Goal: Information Seeking & Learning: Check status

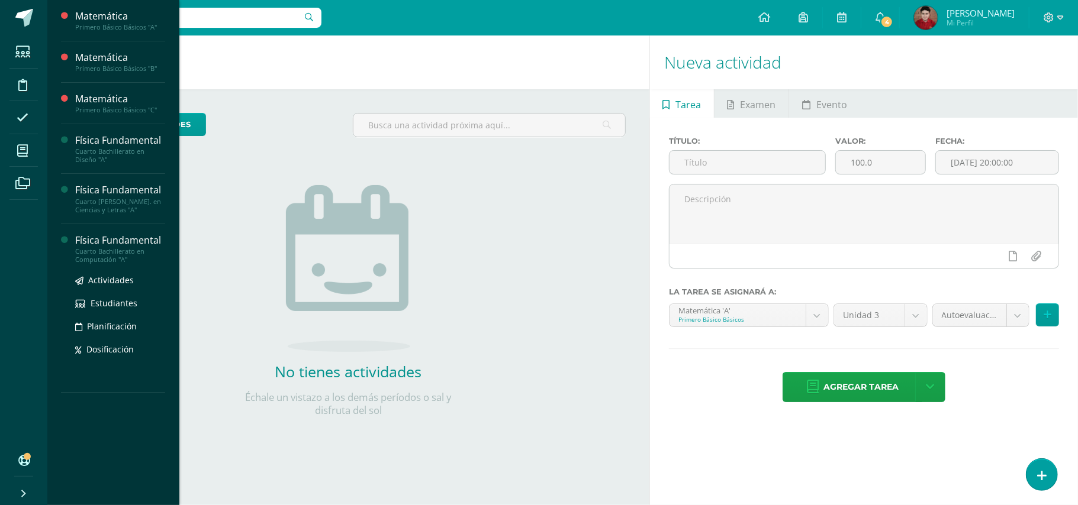
click at [112, 259] on div "Cuarto Bachillerato en Computación "A"" at bounding box center [120, 255] width 90 height 17
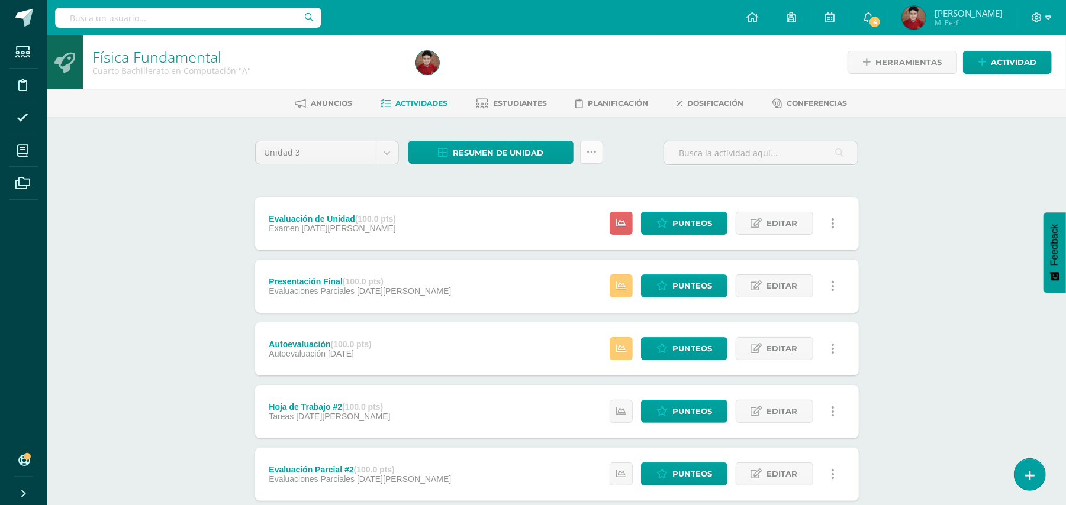
click at [585, 159] on link at bounding box center [591, 152] width 23 height 23
click at [564, 187] on link "Subir actividades en masa" at bounding box center [561, 189] width 130 height 28
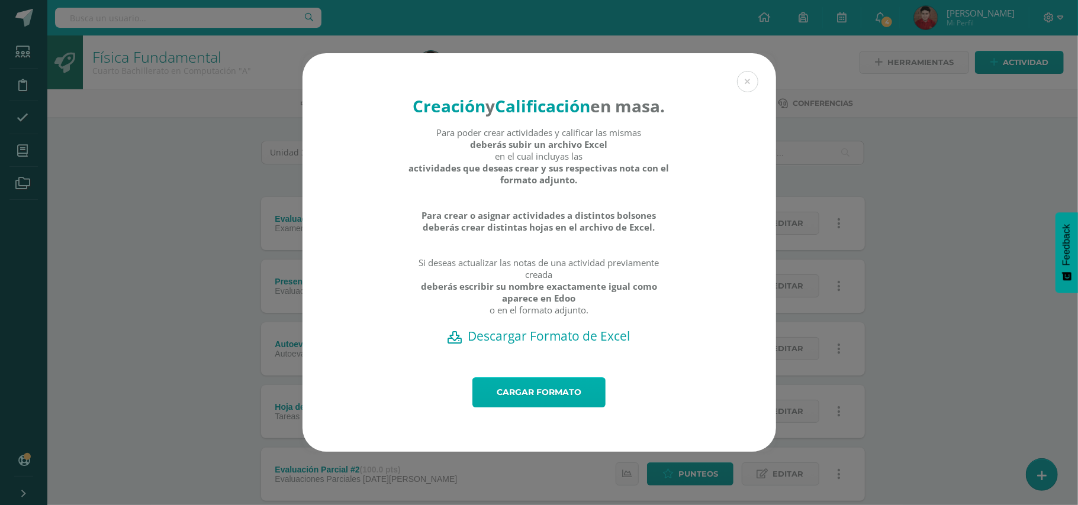
click at [502, 396] on link "Cargar formato" at bounding box center [538, 393] width 133 height 30
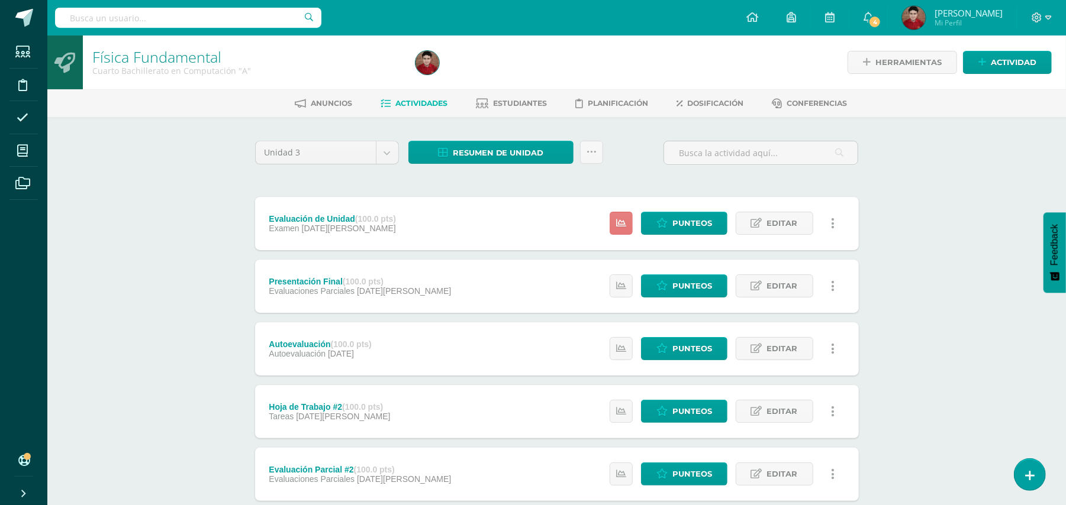
click at [617, 220] on icon at bounding box center [621, 223] width 10 height 10
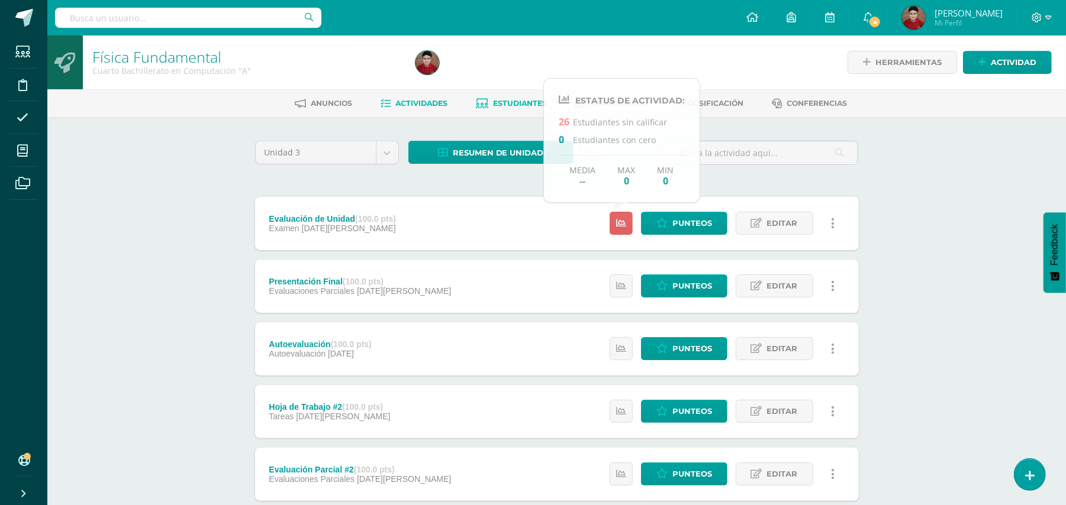
click at [488, 110] on link "Estudiantes" at bounding box center [511, 103] width 71 height 19
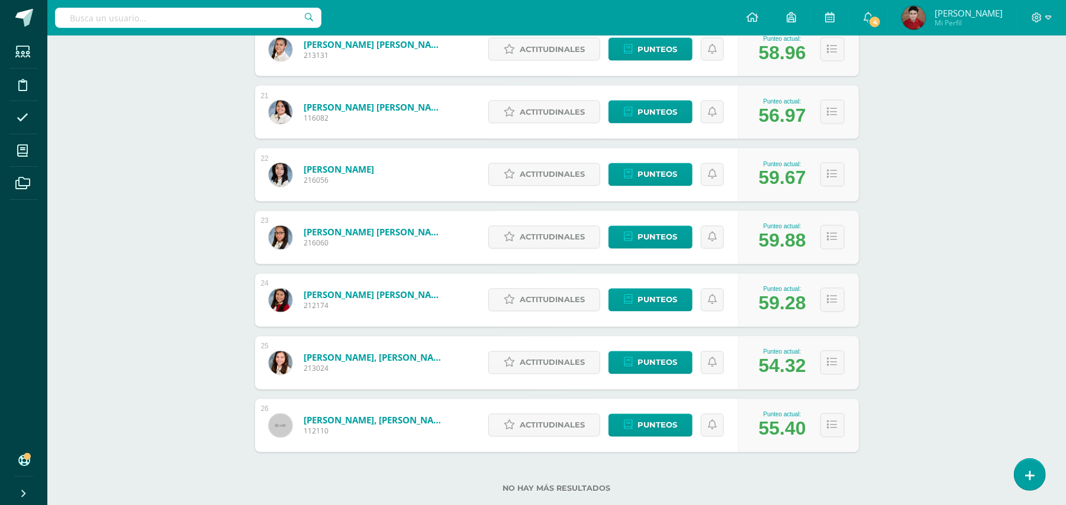
scroll to position [1428, 0]
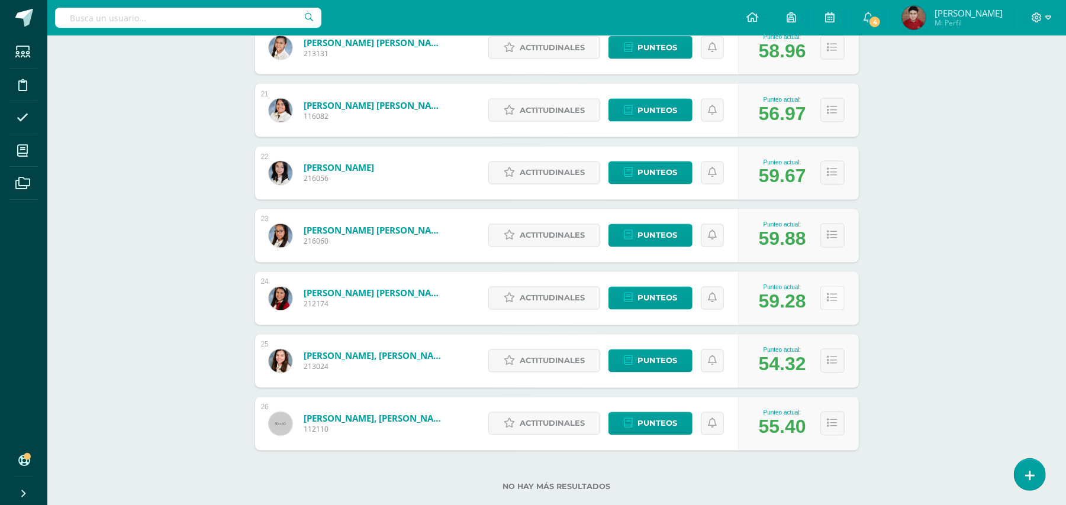
click at [837, 289] on button at bounding box center [832, 298] width 24 height 24
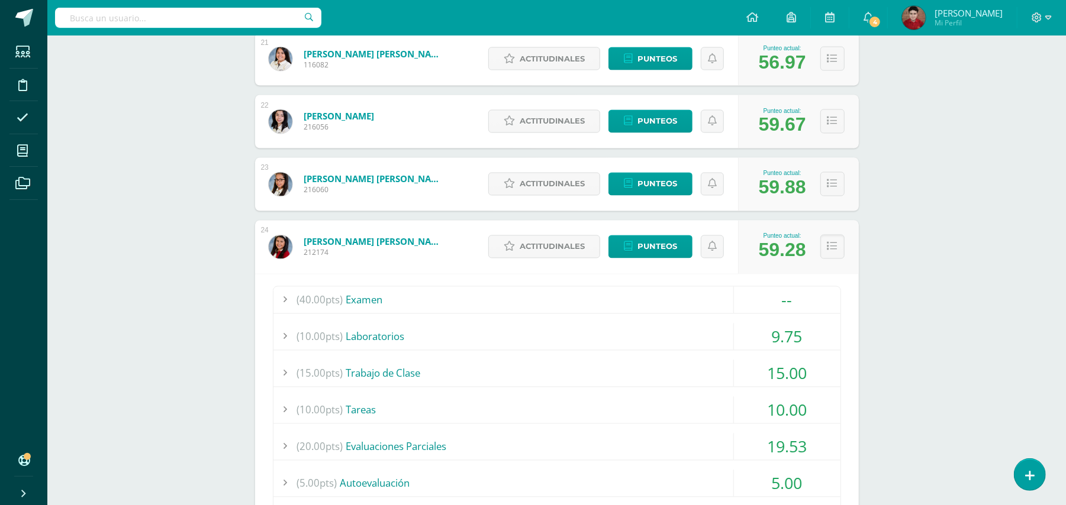
scroll to position [1539, 0]
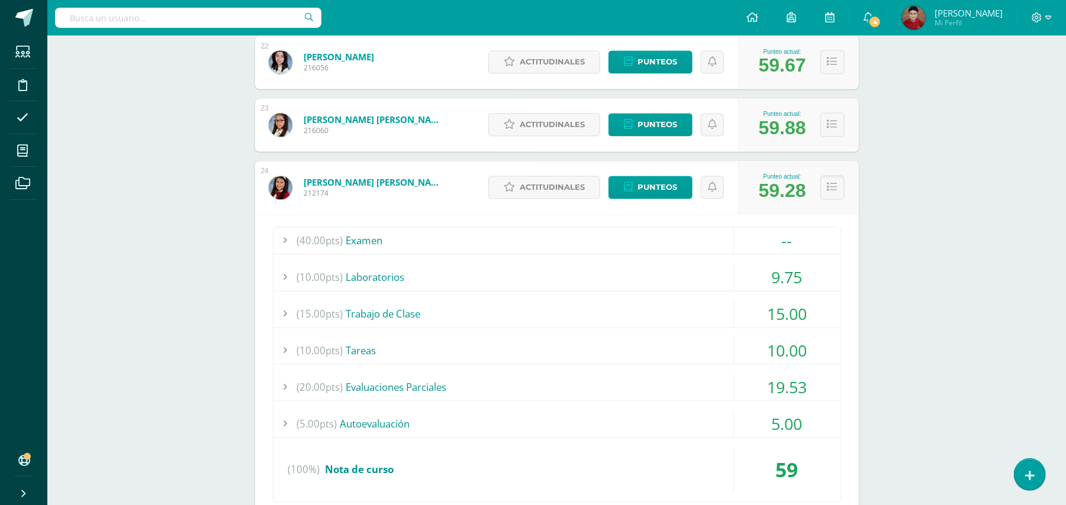
click at [452, 381] on div "(20.00pts) Evaluaciones Parciales" at bounding box center [556, 388] width 567 height 27
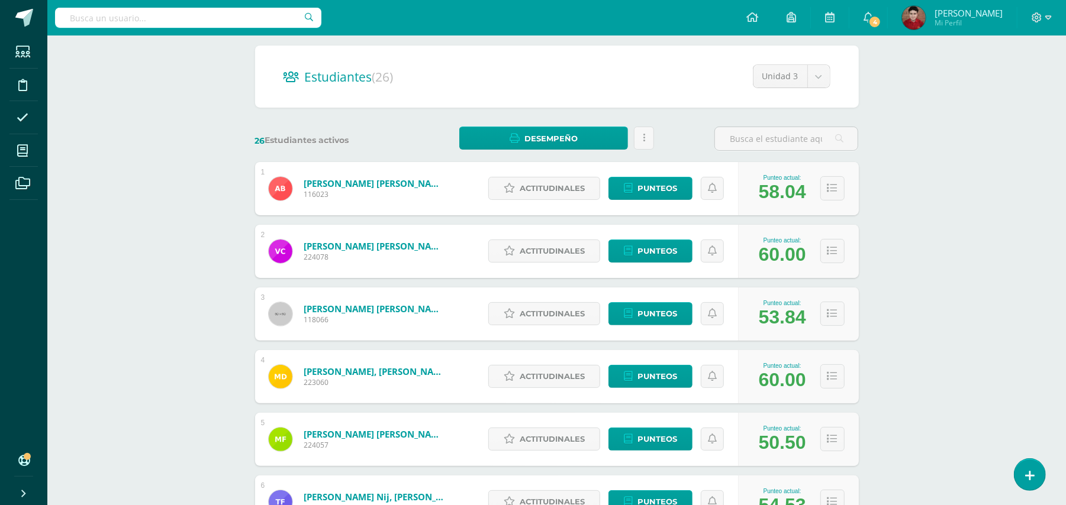
scroll to position [91, 0]
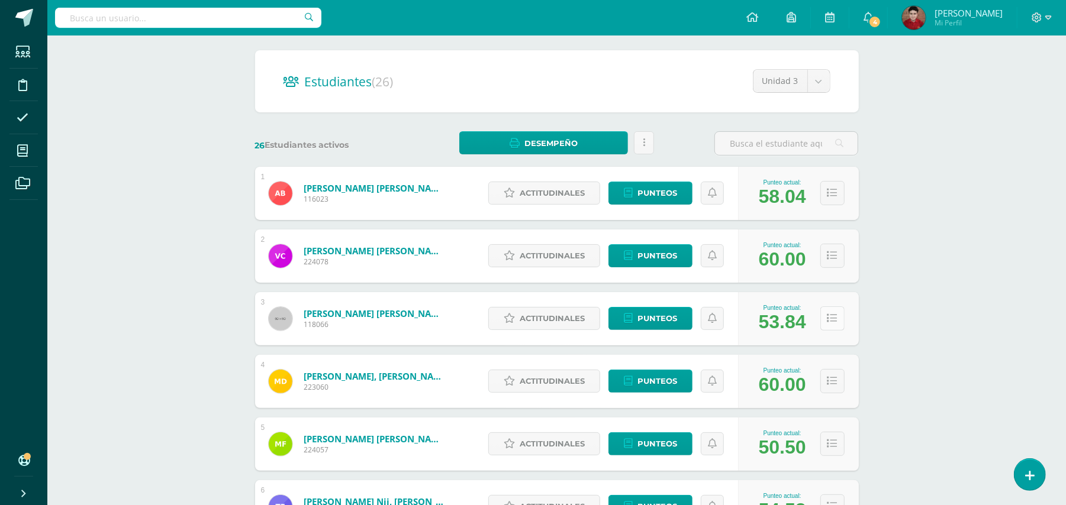
click at [831, 318] on icon at bounding box center [832, 319] width 10 height 10
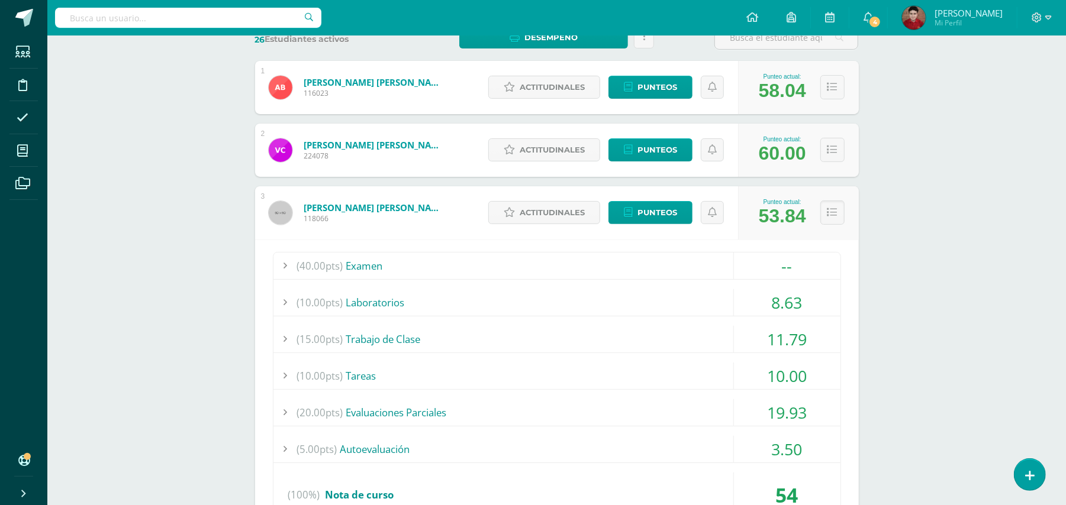
scroll to position [197, 0]
click at [559, 272] on div "(40.00pts) Examen" at bounding box center [556, 265] width 567 height 27
click at [557, 292] on div "(10.00pts) Laboratorios" at bounding box center [556, 302] width 567 height 27
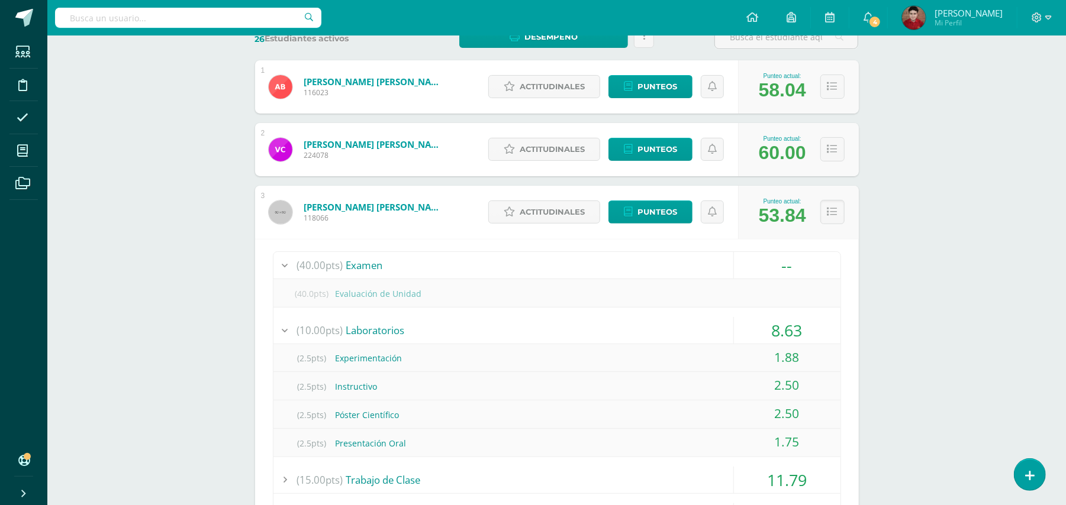
click at [542, 320] on div "(10.00pts) Laboratorios" at bounding box center [556, 330] width 567 height 27
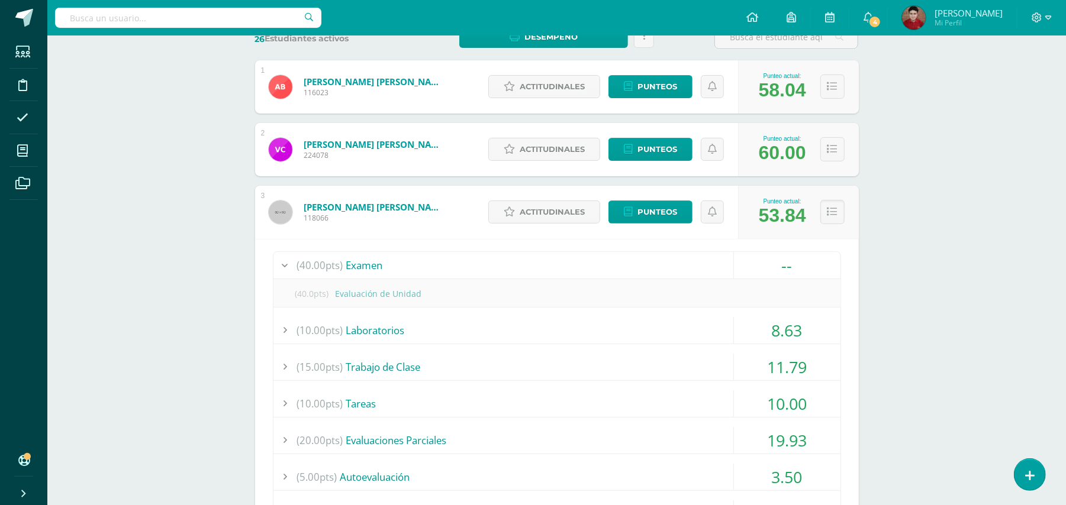
click at [496, 269] on div "(40.00pts) Examen" at bounding box center [556, 265] width 567 height 27
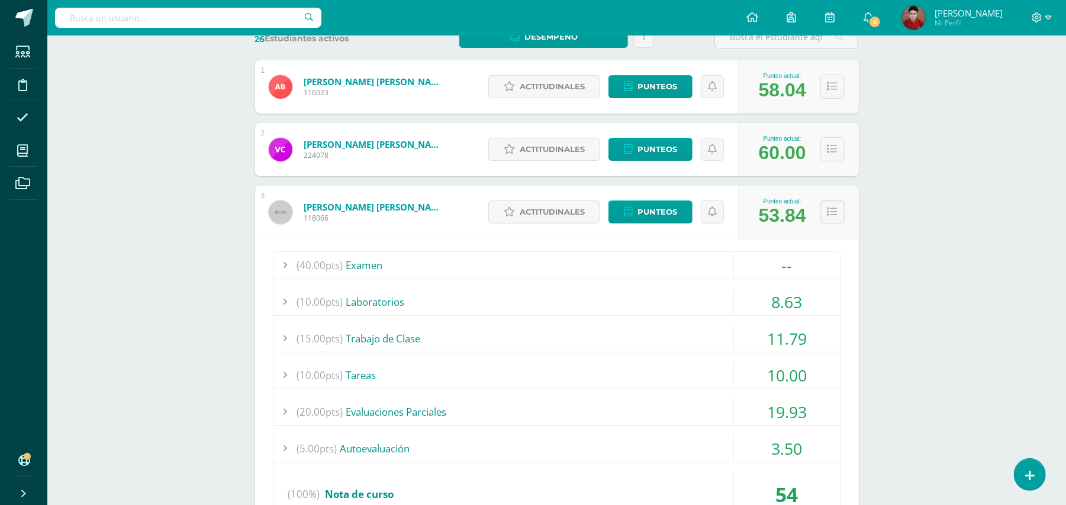
click at [488, 333] on div "(15.00pts) Trabajo de Clase" at bounding box center [556, 338] width 567 height 27
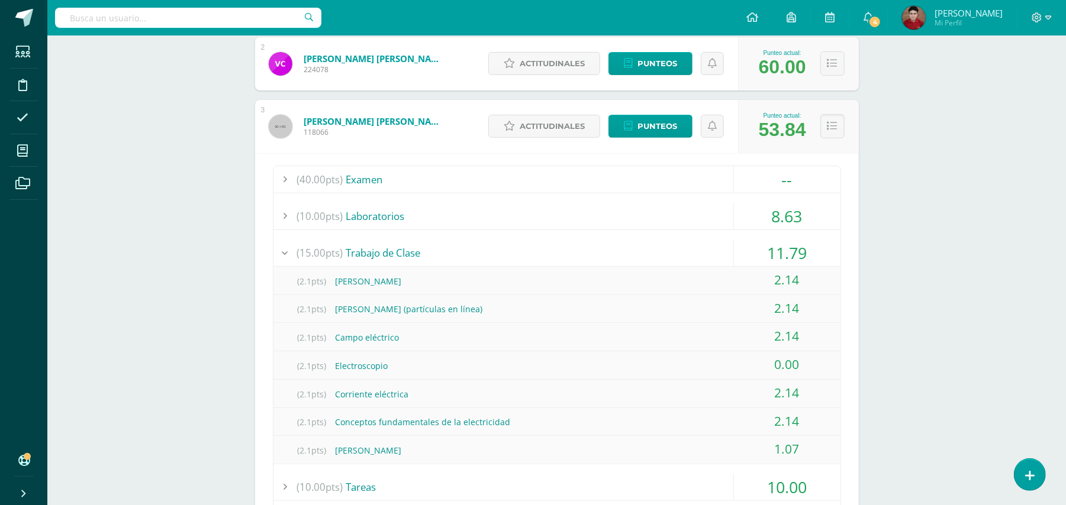
scroll to position [284, 0]
click at [464, 252] on div "(15.00pts) Trabajo de Clase" at bounding box center [556, 251] width 567 height 27
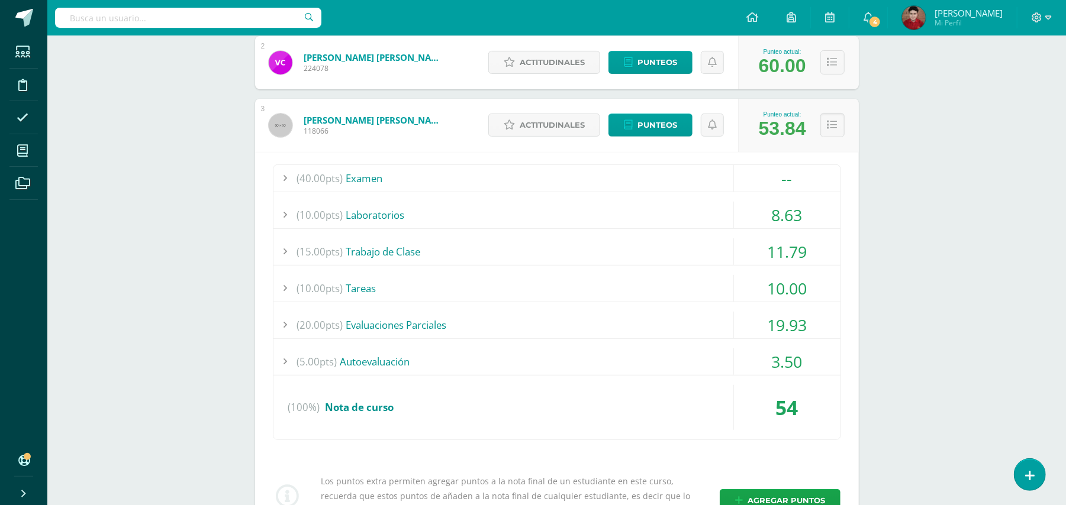
click at [453, 318] on div "(20.00pts) Evaluaciones Parciales" at bounding box center [556, 325] width 567 height 27
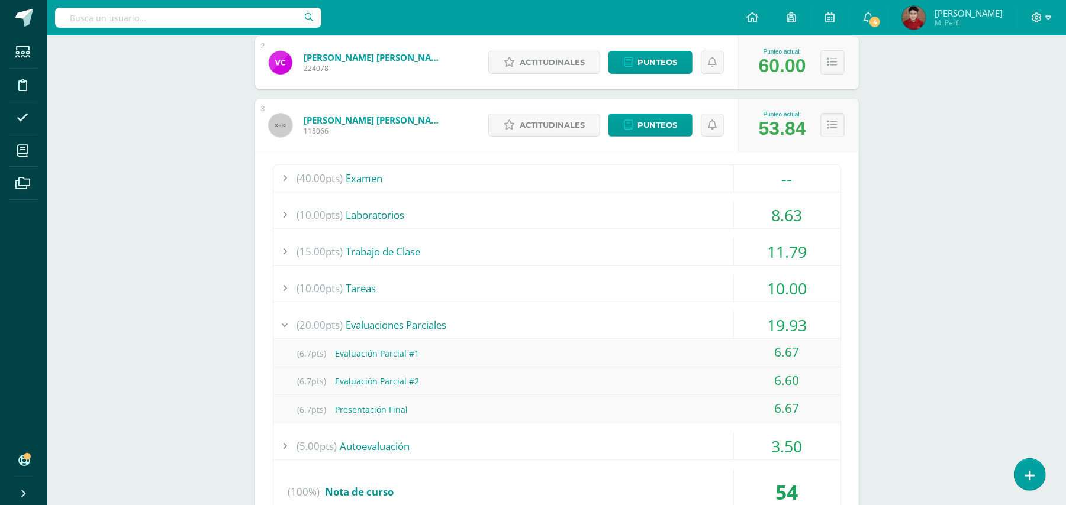
click at [453, 318] on div "(20.00pts) Evaluaciones Parciales" at bounding box center [556, 325] width 567 height 27
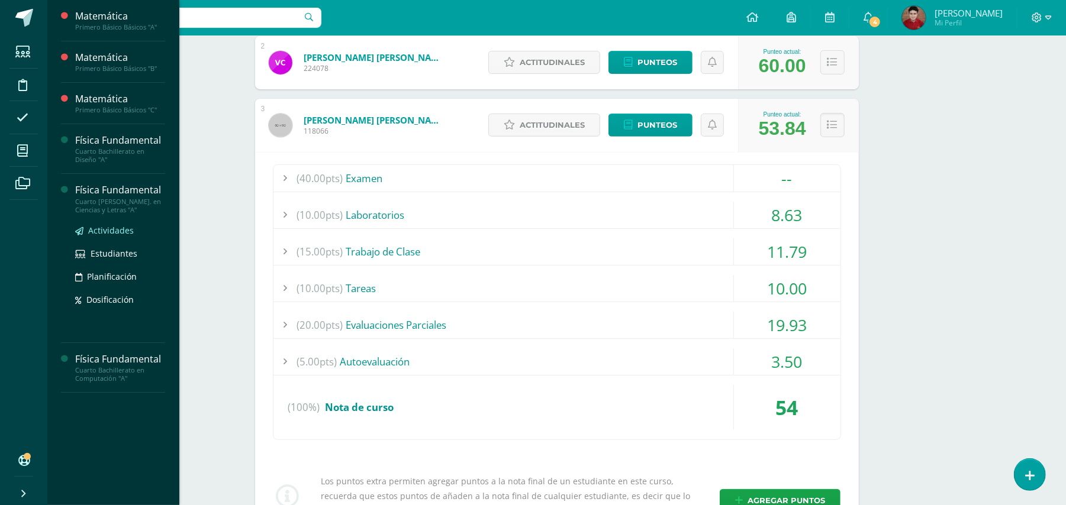
click at [107, 233] on span "Actividades" at bounding box center [111, 230] width 46 height 11
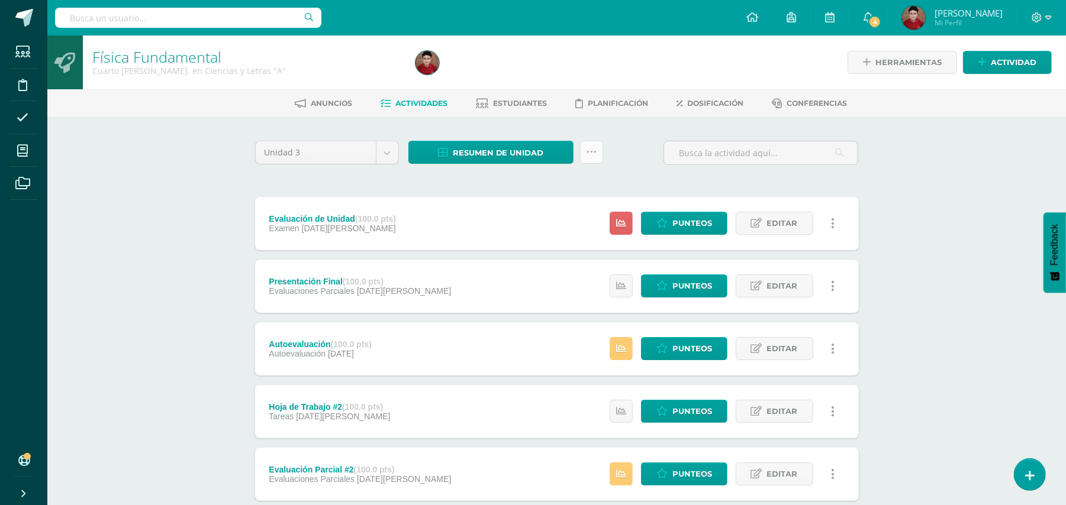
click at [592, 154] on icon at bounding box center [591, 152] width 10 height 10
click at [570, 179] on link "Subir actividades en masa" at bounding box center [561, 189] width 130 height 28
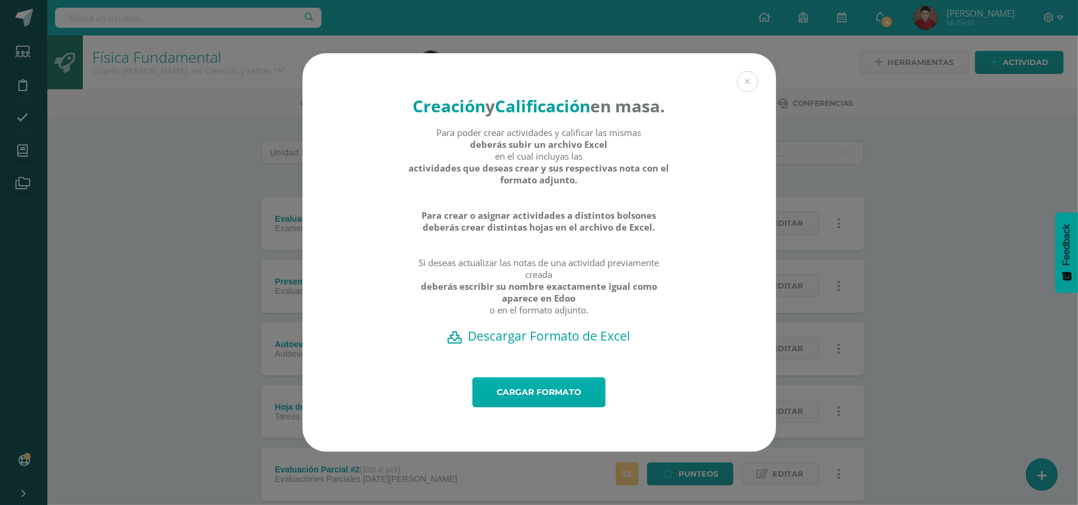
click at [512, 398] on link "Cargar formato" at bounding box center [538, 393] width 133 height 30
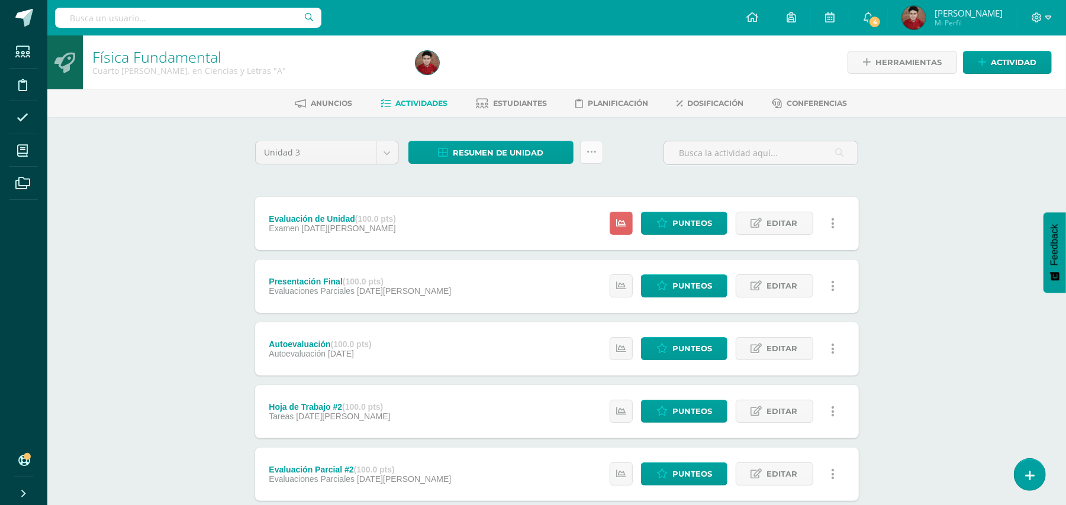
click at [600, 144] on link at bounding box center [591, 152] width 23 height 23
click at [548, 234] on link "Historial de actividad" at bounding box center [561, 241] width 130 height 18
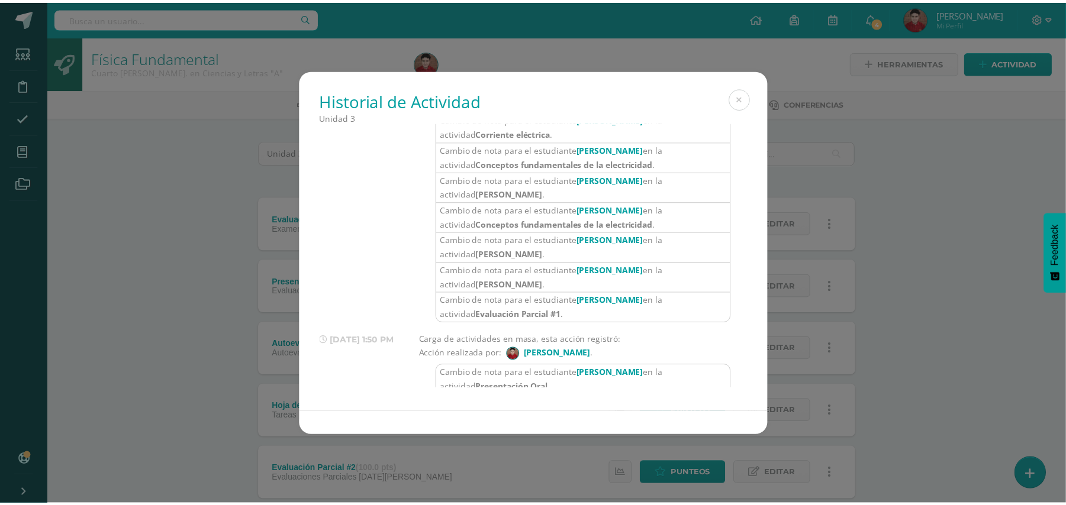
scroll to position [59, 0]
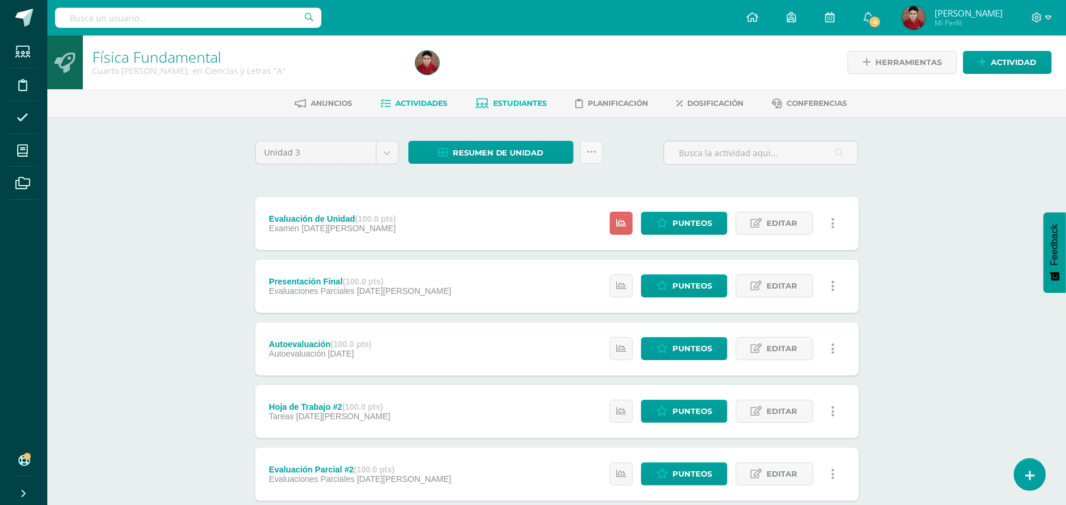
click at [509, 109] on link "Estudiantes" at bounding box center [511, 103] width 71 height 19
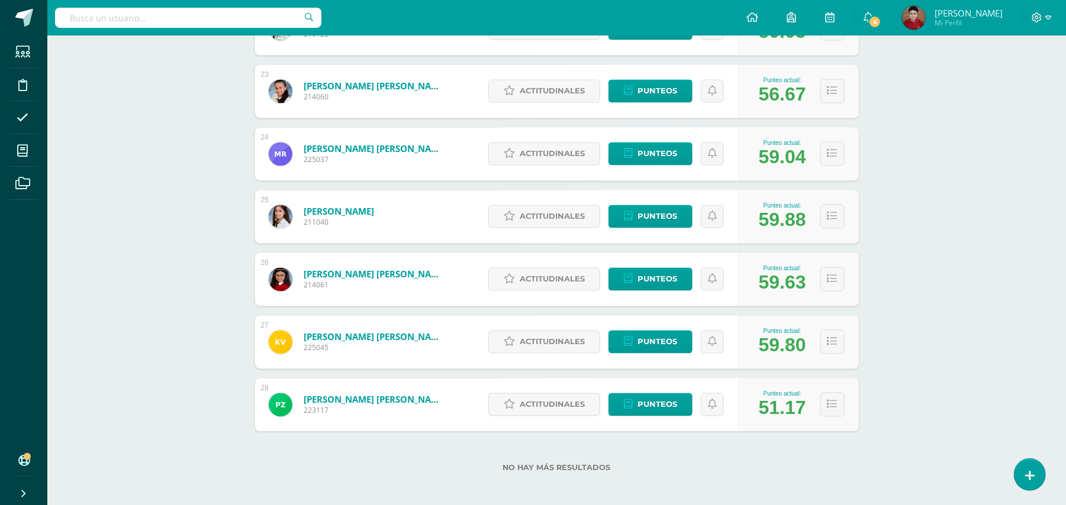
scroll to position [1576, 0]
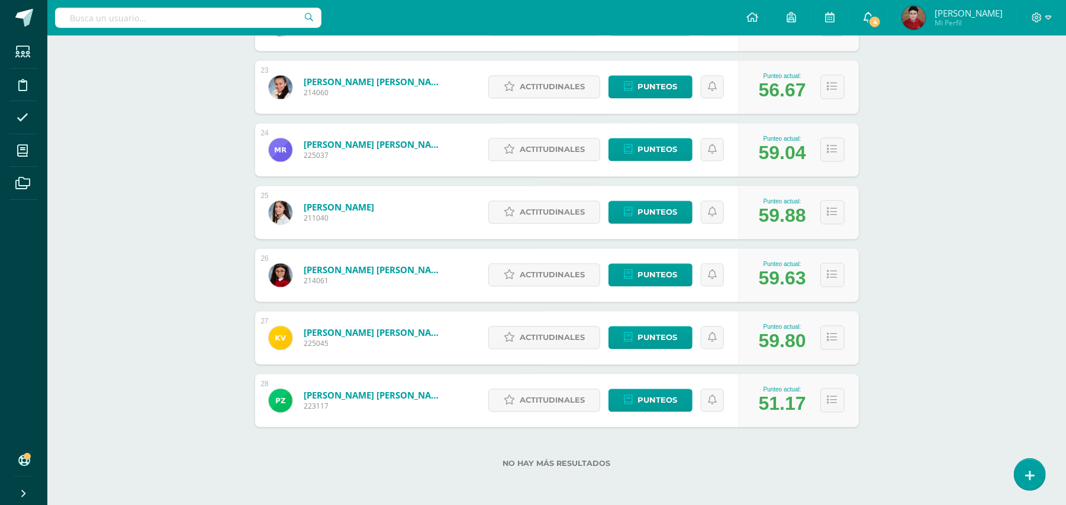
click at [876, 10] on link "4" at bounding box center [868, 18] width 38 height 36
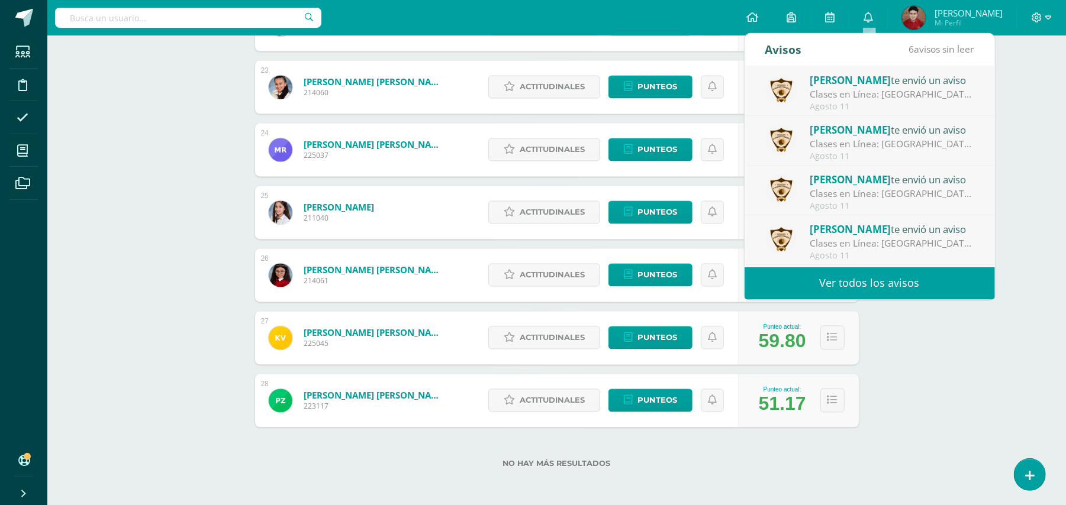
click at [820, 266] on div "Patricia Archila te envió un aviso Agosto 07" at bounding box center [869, 291] width 250 height 50
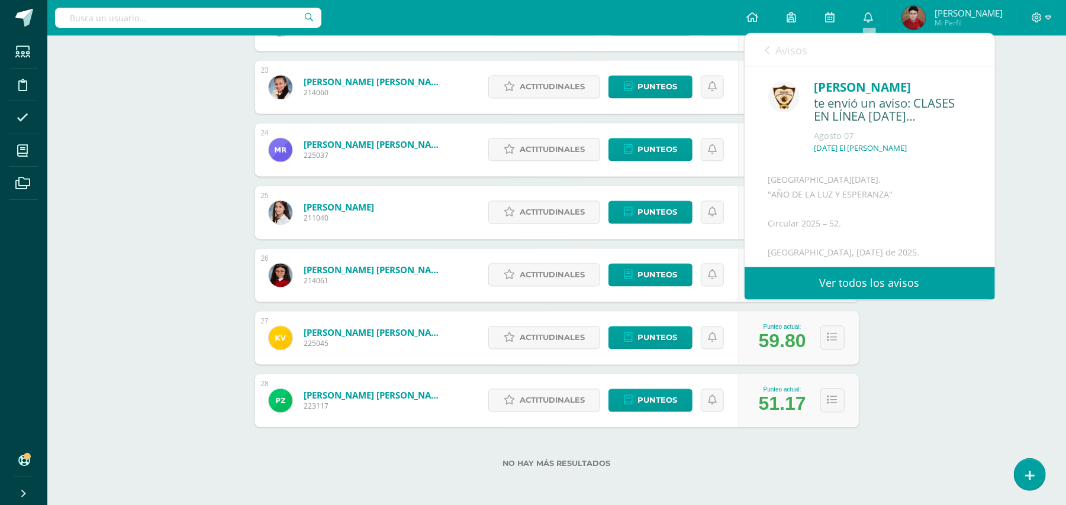
click at [817, 273] on link "Ver todos los avisos" at bounding box center [869, 283] width 250 height 33
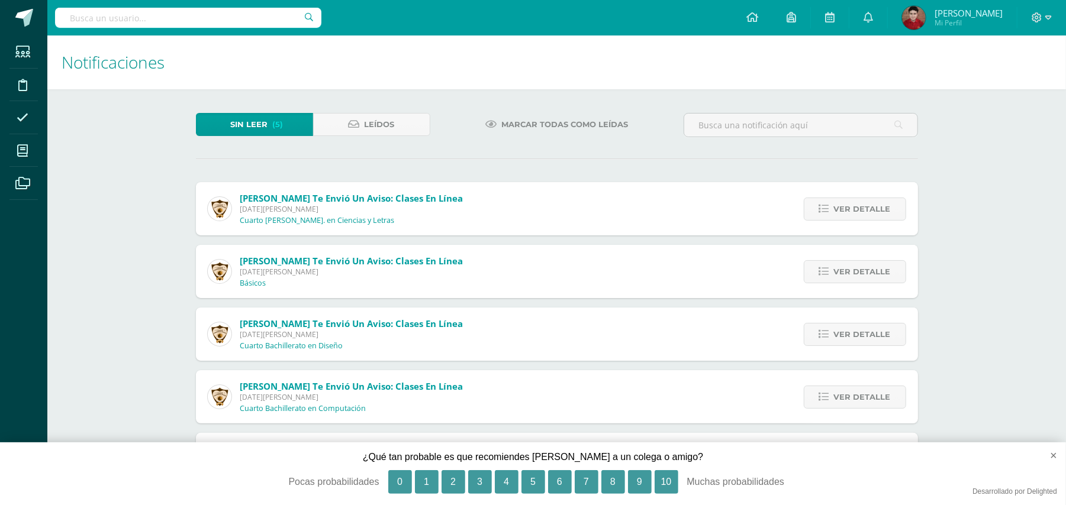
scroll to position [4, 0]
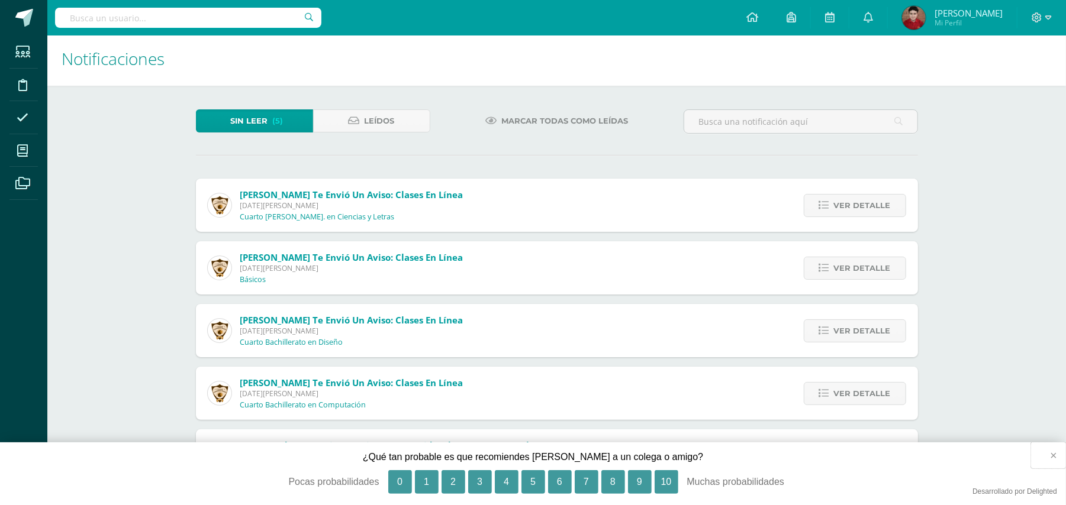
click at [1045, 453] on button "×" at bounding box center [1048, 456] width 35 height 26
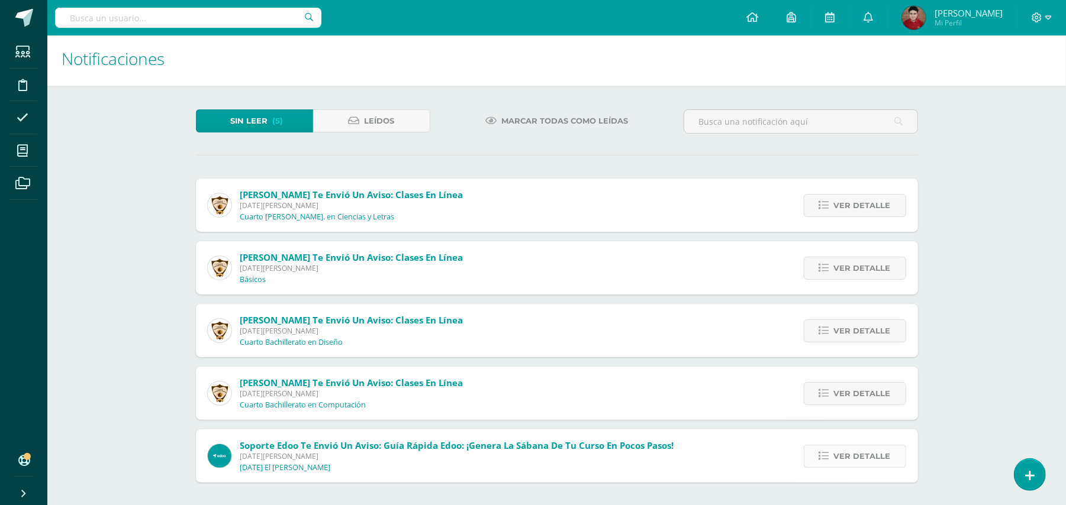
click at [862, 453] on span "Ver detalle" at bounding box center [862, 457] width 57 height 22
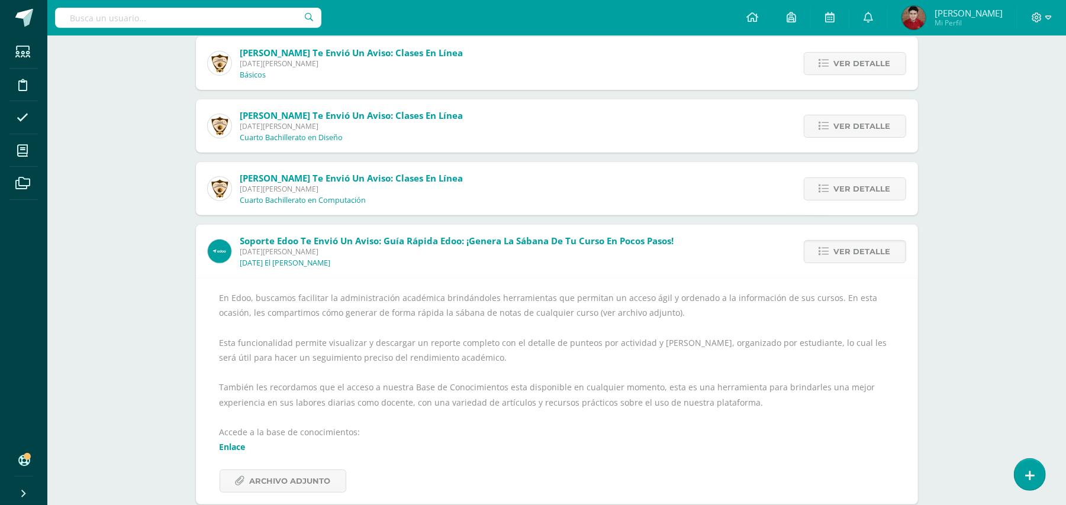
scroll to position [209, 0]
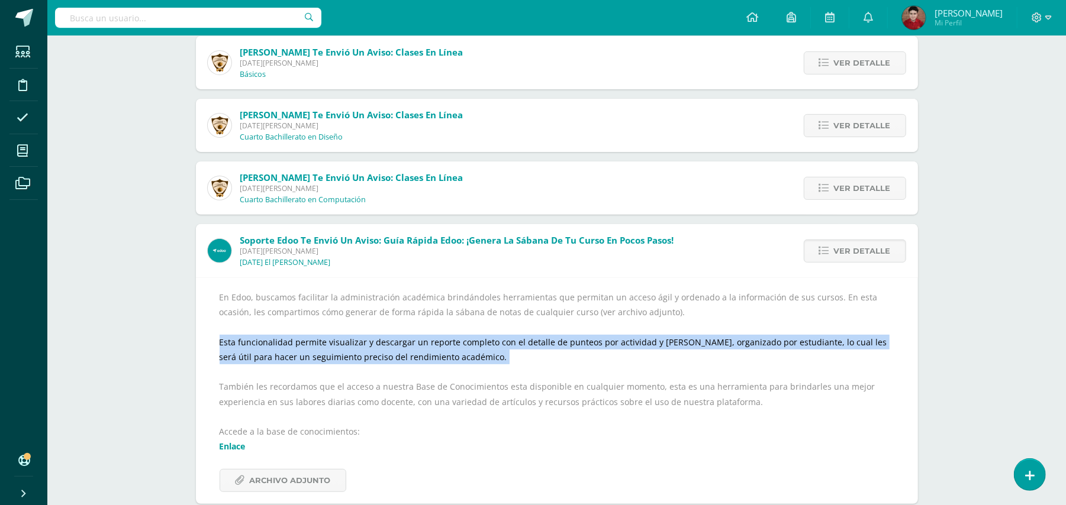
drag, startPoint x: 550, startPoint y: 370, endPoint x: 554, endPoint y: 362, distance: 9.5
click at [554, 362] on div "En Edoo, buscamos facilitar la administración académica brindándoles herramient…" at bounding box center [557, 391] width 675 height 202
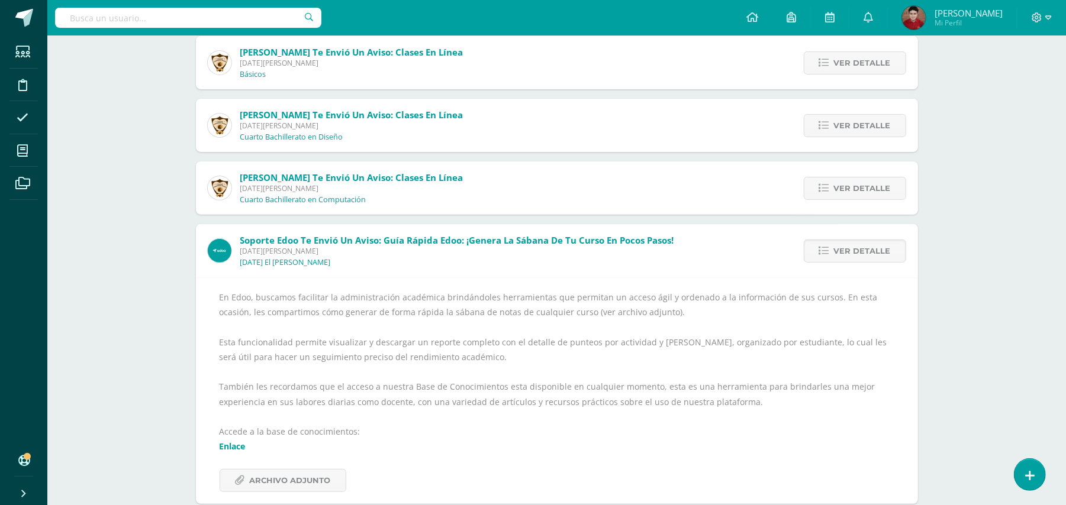
click at [550, 343] on div "En Edoo, buscamos facilitar la administración académica brindándoles herramient…" at bounding box center [557, 391] width 675 height 202
click at [550, 350] on div "En Edoo, buscamos facilitar la administración académica brindándoles herramient…" at bounding box center [557, 391] width 675 height 202
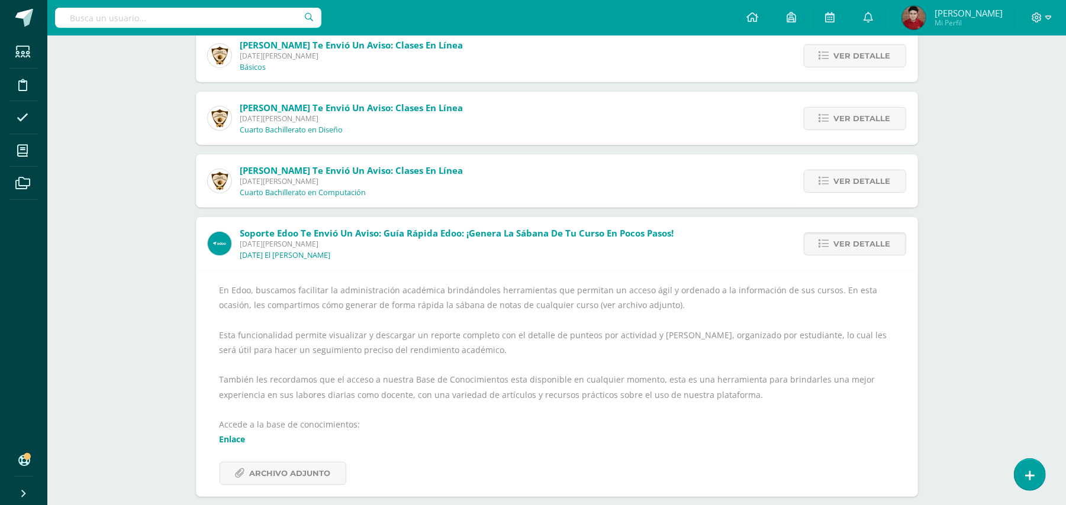
scroll to position [228, 0]
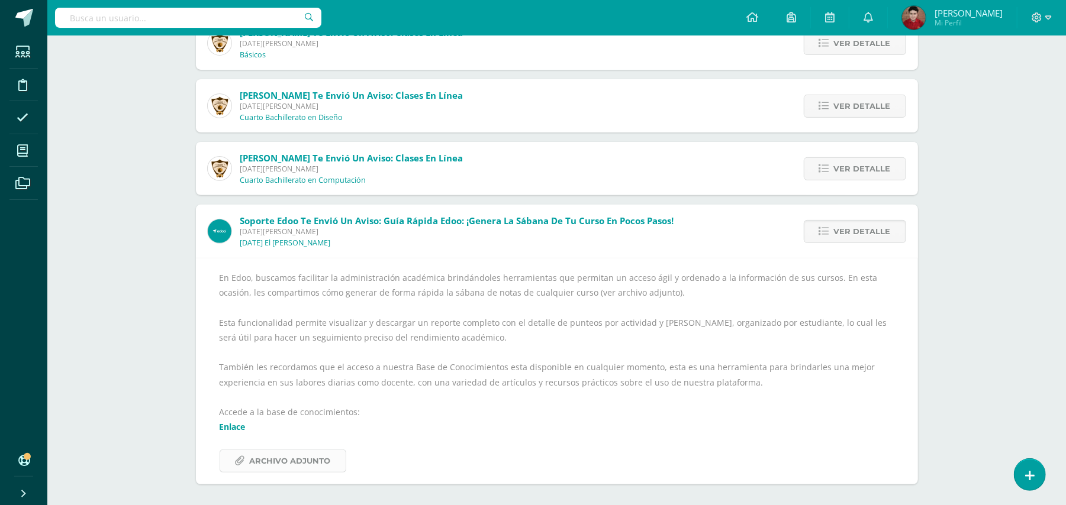
click at [261, 465] on span "Archivo Adjunto" at bounding box center [290, 461] width 81 height 22
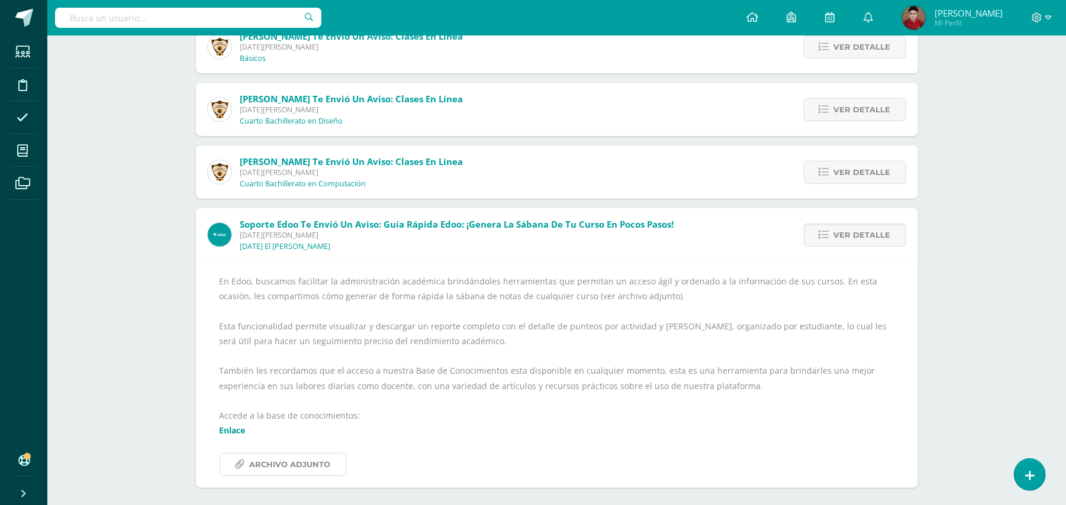
scroll to position [0, 0]
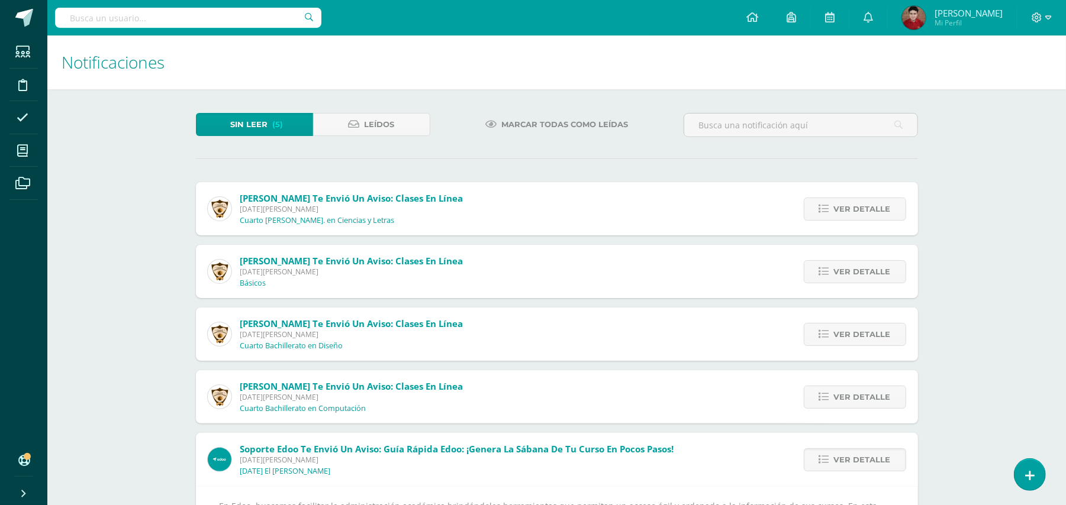
click at [565, 118] on span "Marcar todas como leídas" at bounding box center [564, 125] width 127 height 22
